Goal: Transaction & Acquisition: Download file/media

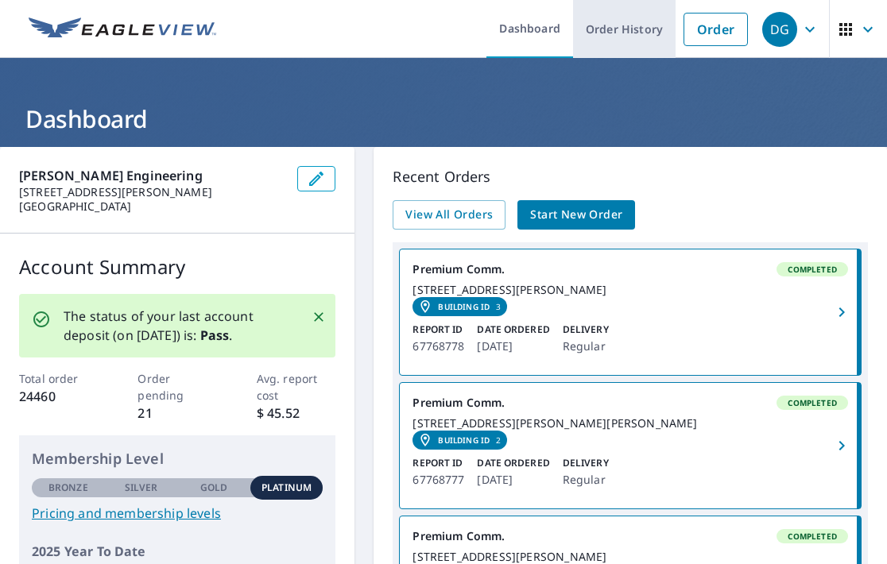
click at [611, 42] on link "Order History" at bounding box center [624, 29] width 103 height 58
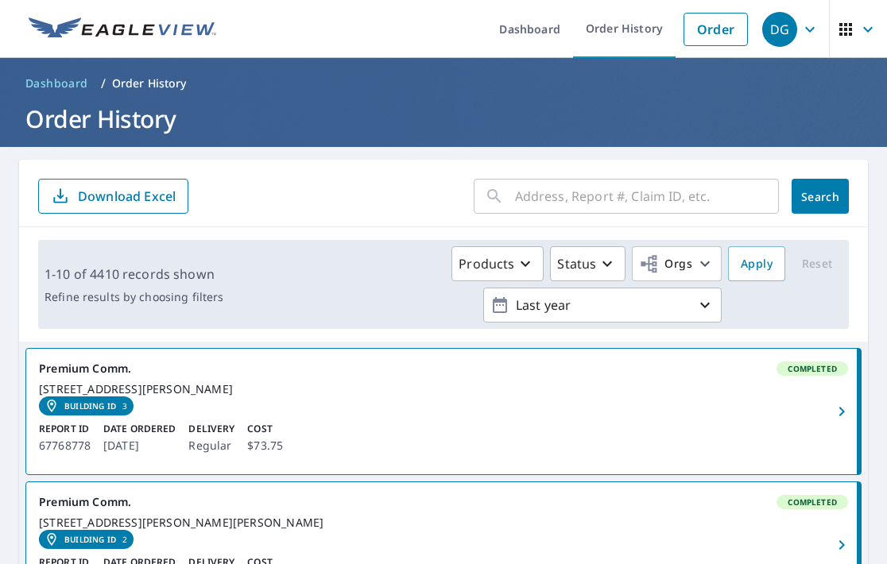
click at [589, 189] on input "text" at bounding box center [647, 196] width 264 height 45
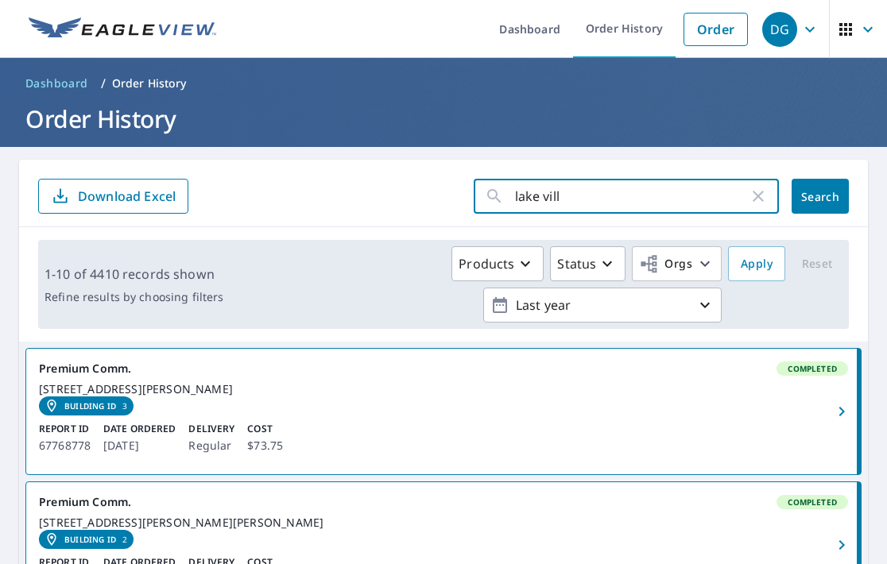
type input "lake villa"
click button "Search" at bounding box center [820, 196] width 57 height 35
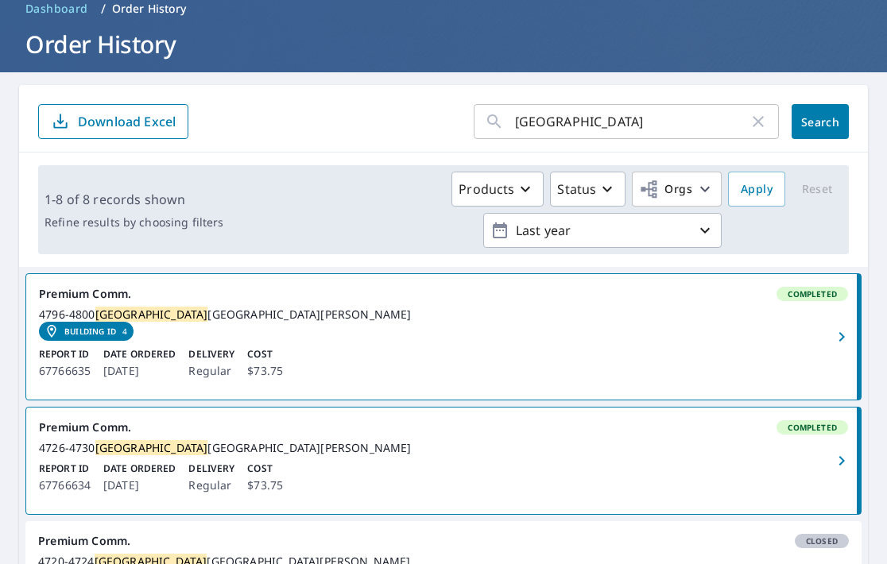
scroll to position [77, 0]
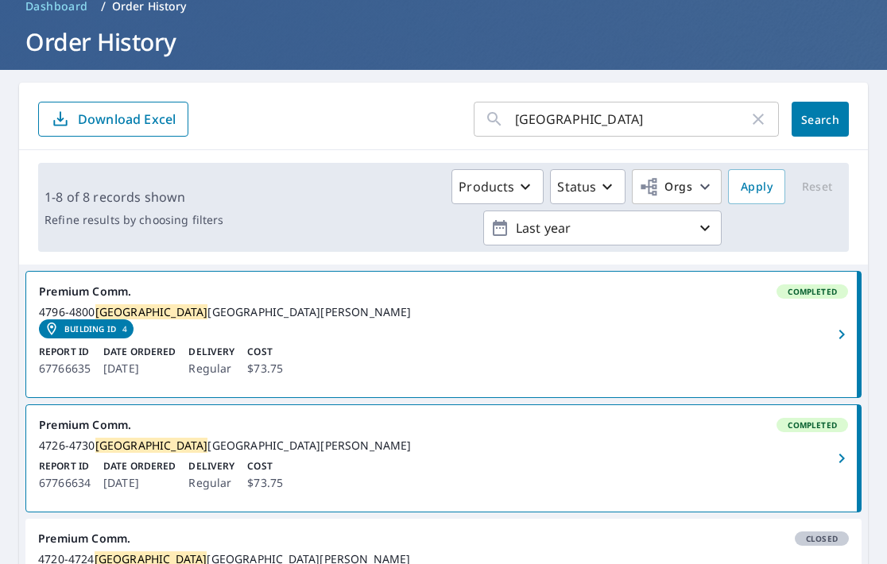
click at [839, 342] on icon "button" at bounding box center [841, 334] width 19 height 19
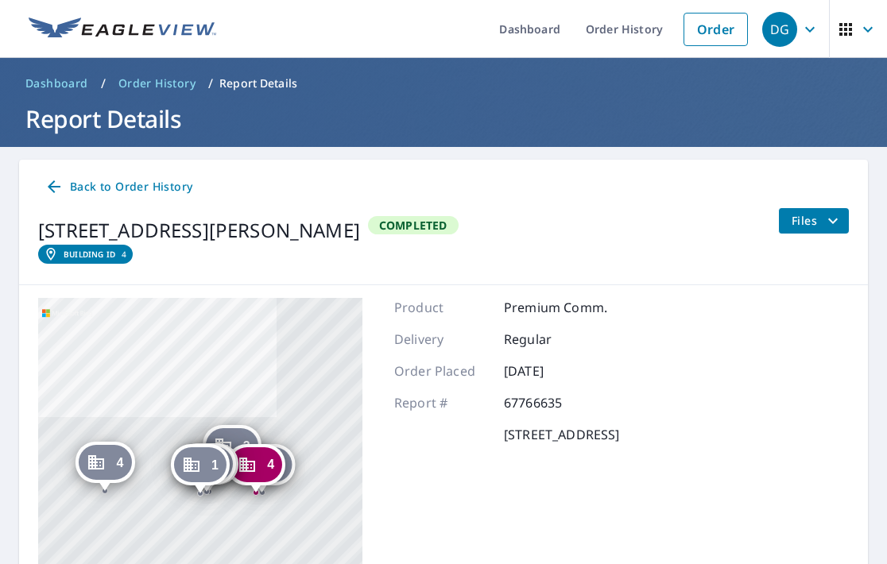
click at [58, 188] on icon at bounding box center [54, 186] width 19 height 19
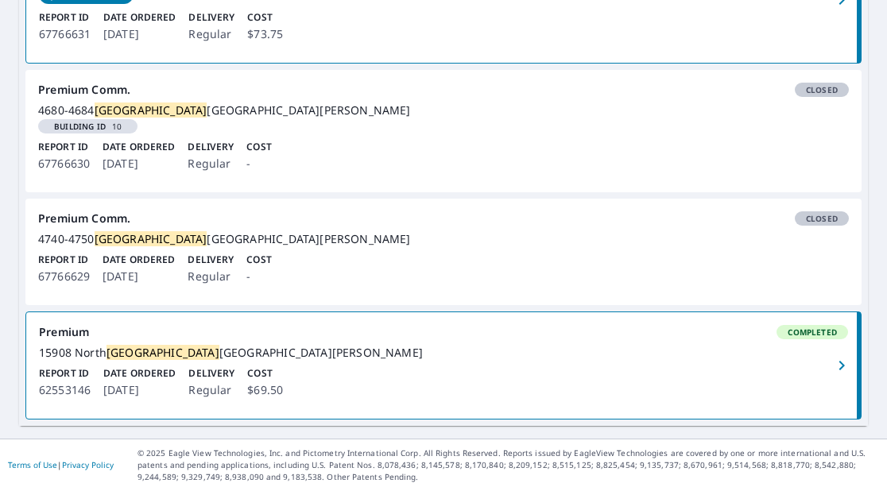
scroll to position [908, 0]
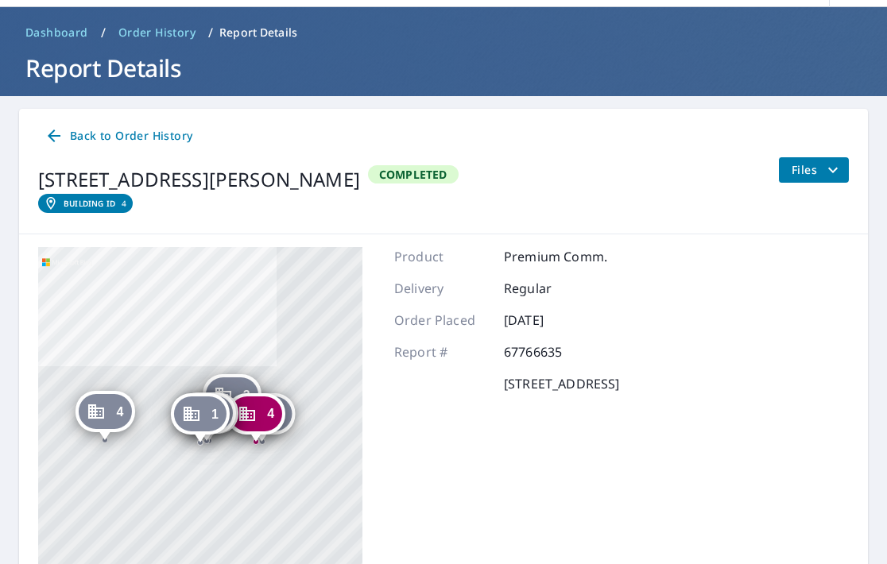
scroll to position [60, 0]
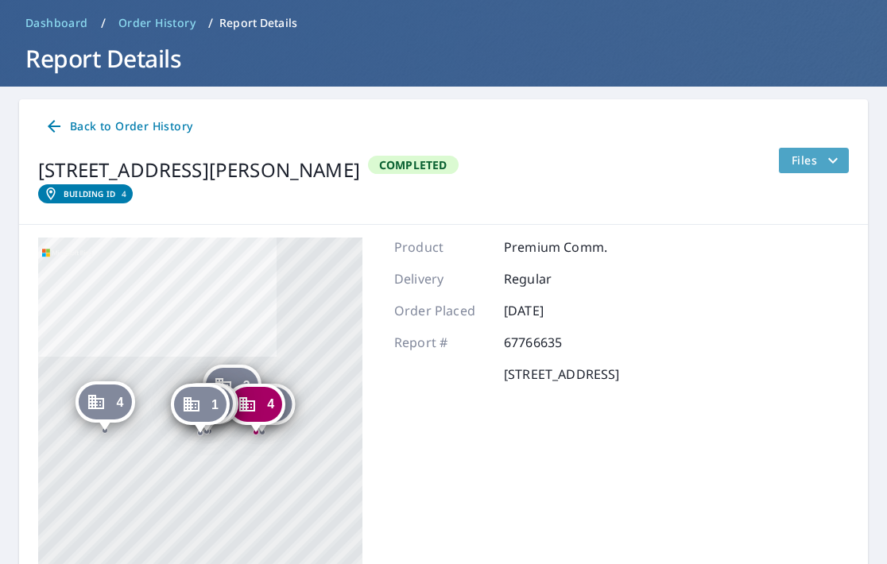
click at [839, 158] on icon "filesDropdownBtn-67766635" at bounding box center [833, 160] width 19 height 19
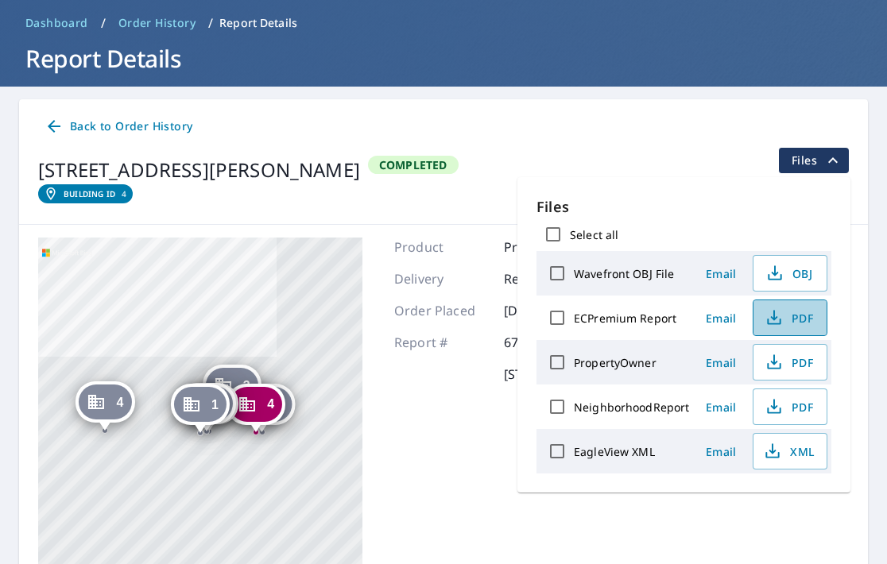
click at [808, 324] on span "PDF" at bounding box center [788, 317] width 51 height 19
click at [796, 324] on span "PDF" at bounding box center [788, 317] width 51 height 19
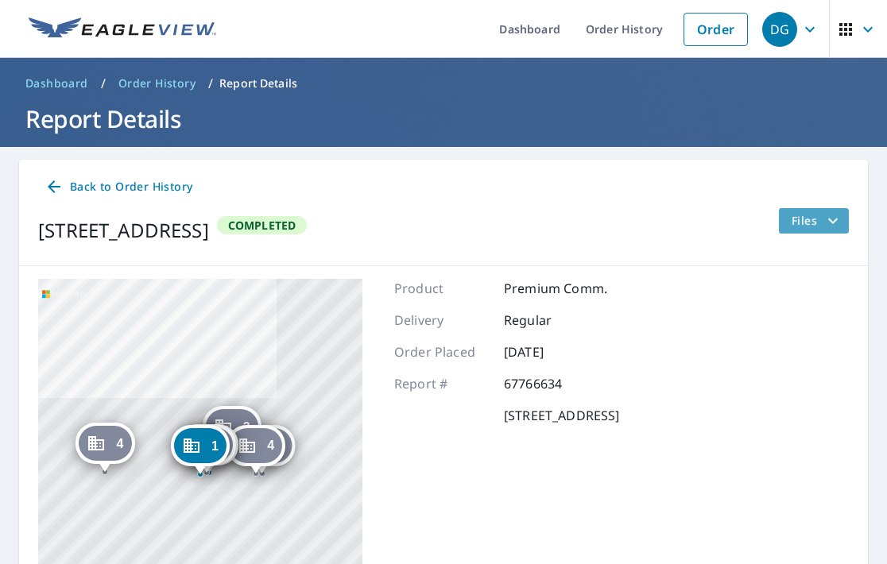
click at [842, 216] on icon "filesDropdownBtn-67766634" at bounding box center [833, 220] width 19 height 19
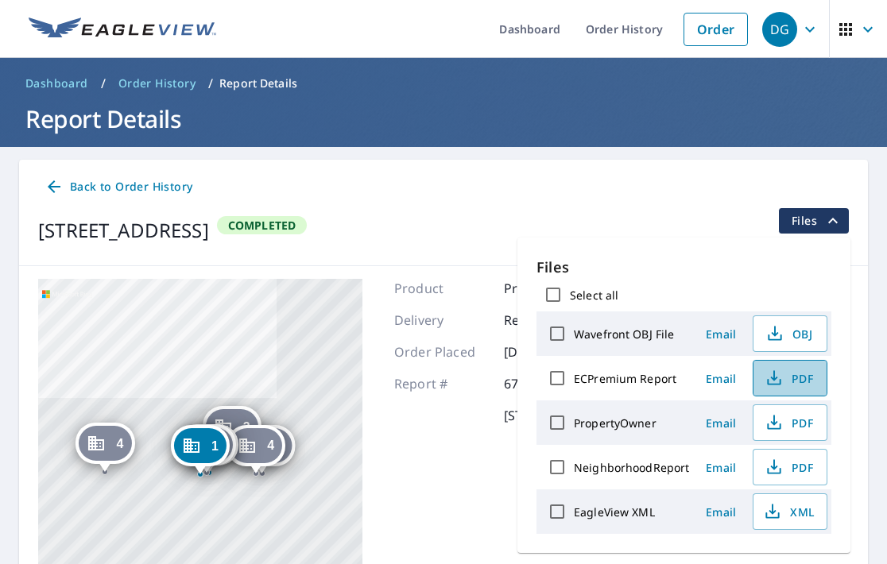
click at [792, 382] on span "PDF" at bounding box center [788, 378] width 51 height 19
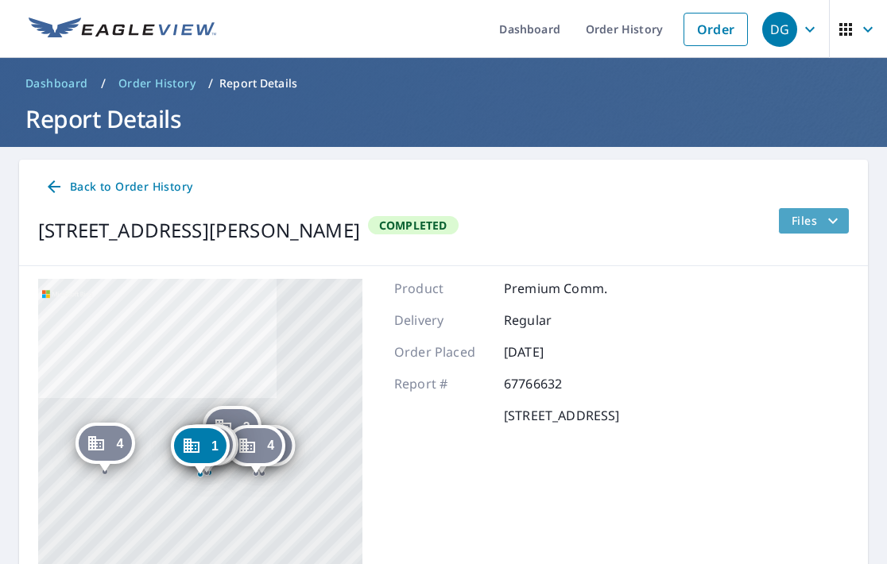
click at [836, 220] on icon "filesDropdownBtn-67766632" at bounding box center [833, 220] width 19 height 19
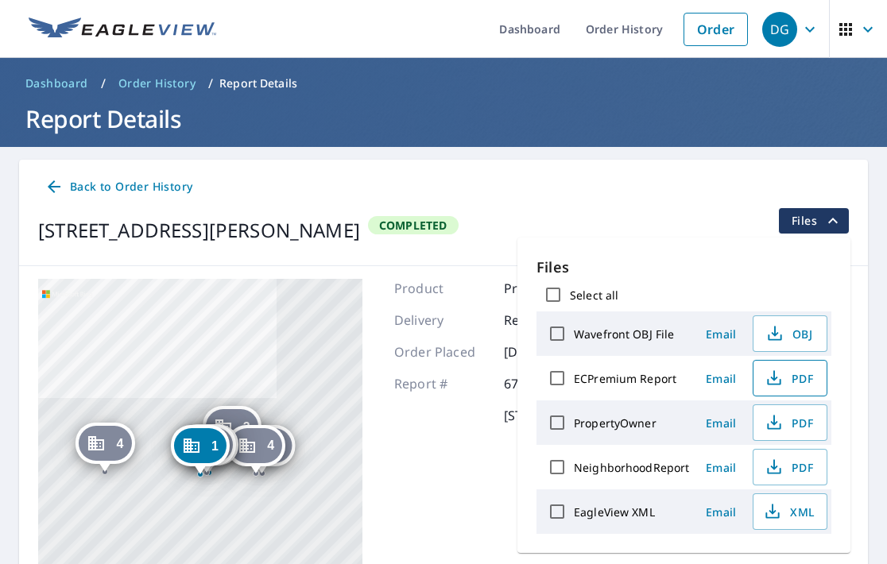
click at [797, 386] on span "PDF" at bounding box center [788, 378] width 51 height 19
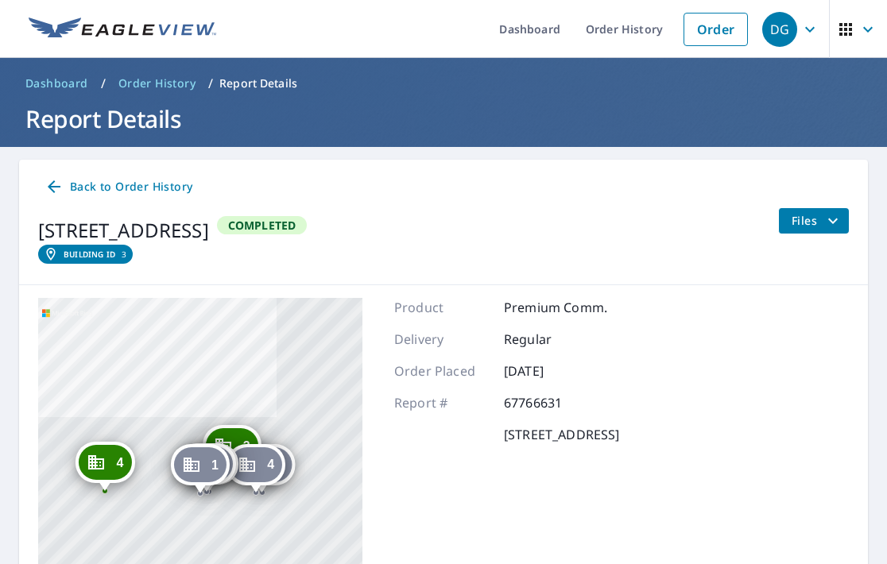
click at [837, 217] on icon "filesDropdownBtn-67766631" at bounding box center [833, 220] width 19 height 19
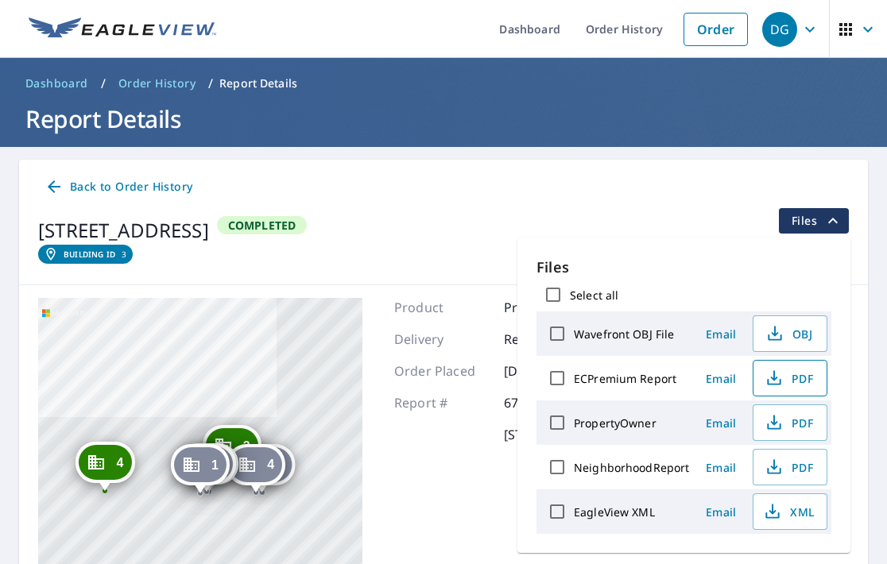
click at [777, 375] on icon "button" at bounding box center [774, 378] width 19 height 19
